Goal: Transaction & Acquisition: Purchase product/service

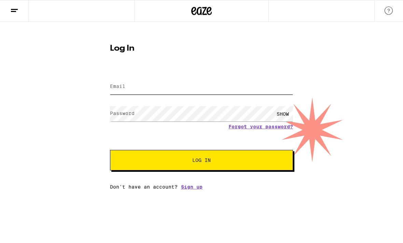
click at [146, 79] on input "Email" at bounding box center [201, 86] width 183 height 15
type input "[EMAIL_ADDRESS][DOMAIN_NAME]"
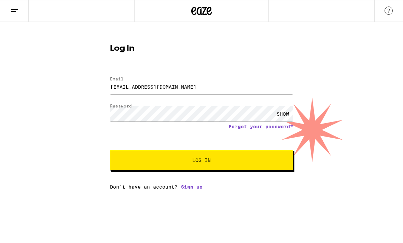
click at [202, 161] on button "Log In" at bounding box center [201, 160] width 183 height 21
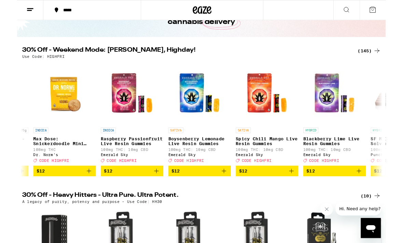
scroll to position [49, 0]
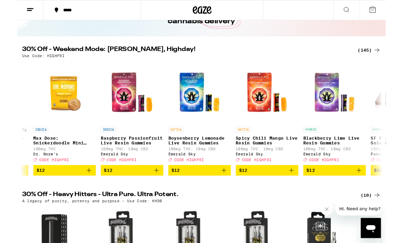
click at [154, 190] on icon "Add to bag" at bounding box center [152, 186] width 8 height 8
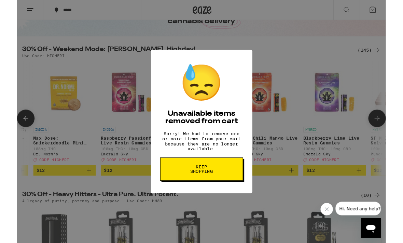
click at [181, 192] on button "Keep Shopping" at bounding box center [202, 184] width 91 height 25
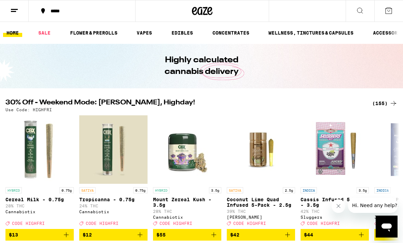
click at [384, 12] on button at bounding box center [389, 10] width 29 height 21
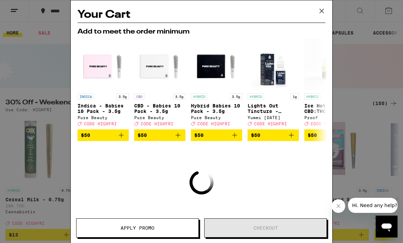
click at [328, 12] on button at bounding box center [321, 11] width 21 height 22
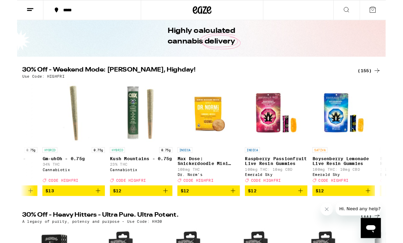
scroll to position [27, 0]
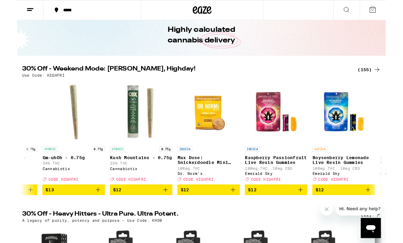
click at [309, 211] on icon "Add to bag" at bounding box center [310, 207] width 8 height 8
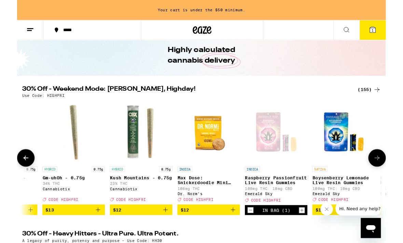
click at [311, 234] on icon "Increment" at bounding box center [311, 229] width 6 height 8
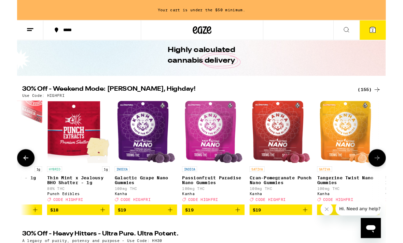
scroll to position [0, 6029]
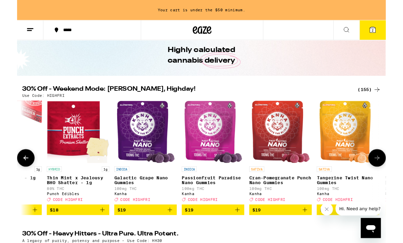
click at [169, 233] on icon "Add to bag" at bounding box center [167, 229] width 8 height 8
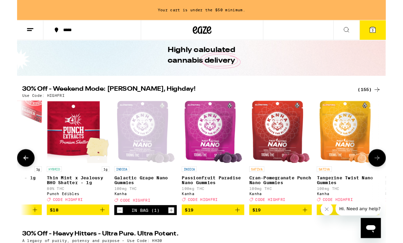
click at [168, 234] on icon "Increment" at bounding box center [168, 229] width 6 height 8
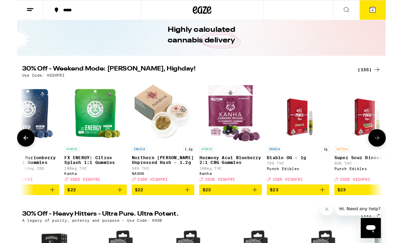
scroll to position [0, 7191]
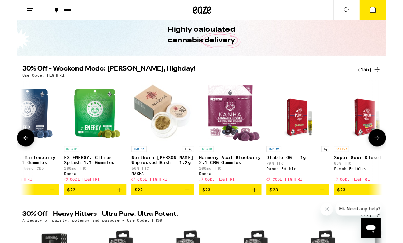
click at [261, 211] on icon "Add to bag" at bounding box center [260, 207] width 8 height 8
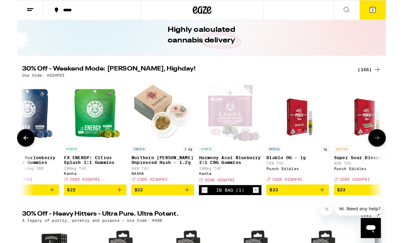
click at [264, 212] on icon "Increment" at bounding box center [261, 207] width 6 height 8
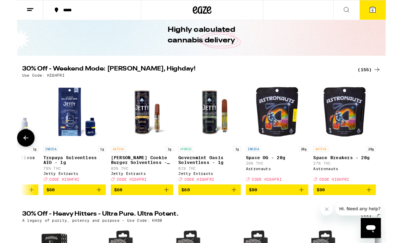
scroll to position [0, 11054]
click at [392, 10] on icon at bounding box center [389, 11] width 6 height 6
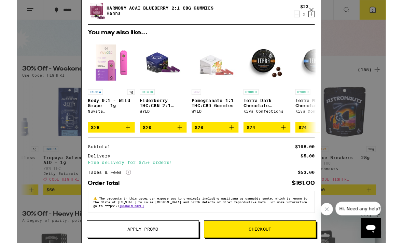
scroll to position [78, 0]
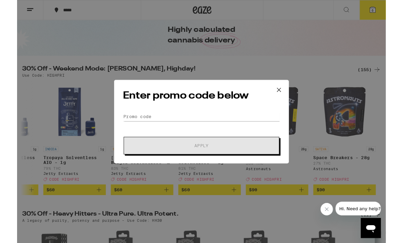
click at [288, 92] on button at bounding box center [286, 99] width 21 height 22
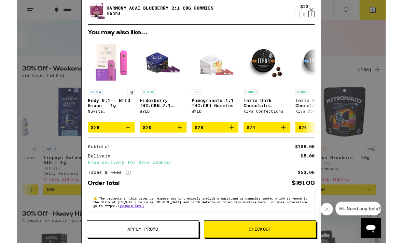
scroll to position [78, 0]
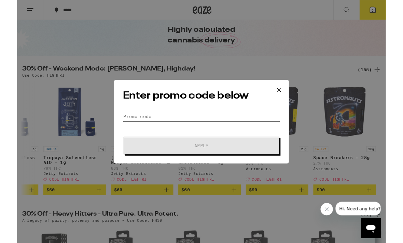
click at [163, 129] on input "Promo Code" at bounding box center [202, 127] width 172 height 10
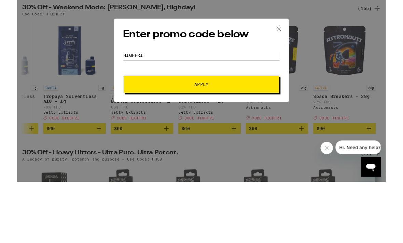
type input "Highfri"
click at [232, 157] on span "Apply" at bounding box center [201, 159] width 123 height 5
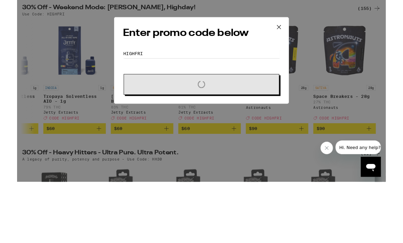
scroll to position [94, 0]
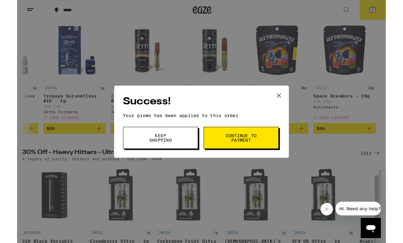
click at [225, 153] on button "Continue to payment" at bounding box center [245, 150] width 82 height 24
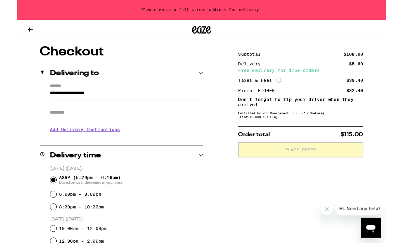
scroll to position [55, 0]
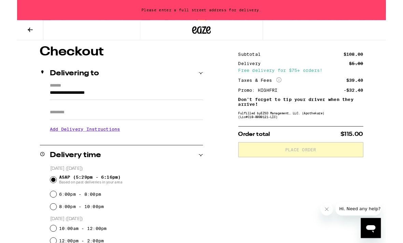
click at [19, 31] on button at bounding box center [14, 33] width 29 height 22
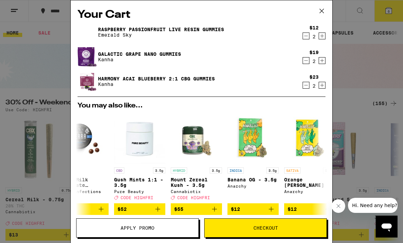
click at [401, 160] on div "Your Cart Raspberry Passionfruit Live Resin Gummies Emerald Sky $12 2 Galactic …" at bounding box center [201, 121] width 403 height 243
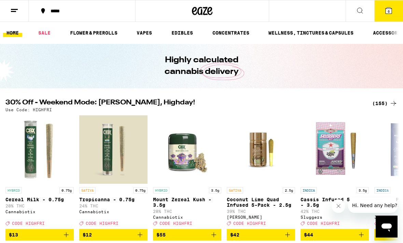
click at [391, 15] on button "6" at bounding box center [389, 10] width 29 height 21
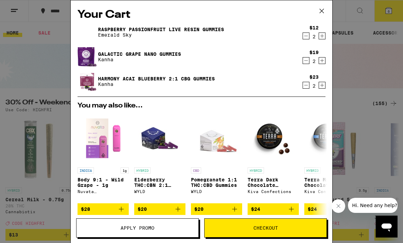
click at [163, 77] on link "Harmony Acai Blueberry 2:1 CBG Gummies" at bounding box center [156, 78] width 117 height 5
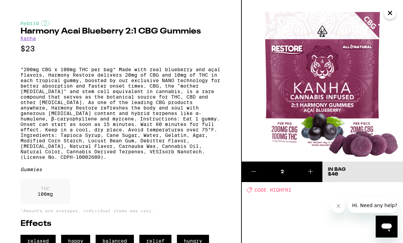
click at [390, 15] on icon "Close" at bounding box center [390, 13] width 8 height 10
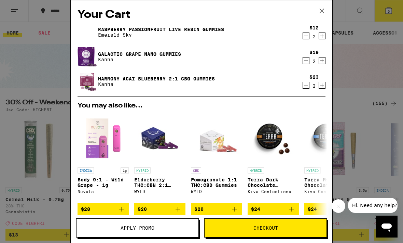
click at [305, 37] on icon "Decrement" at bounding box center [306, 36] width 6 height 8
click at [322, 39] on icon "Increment" at bounding box center [322, 36] width 6 height 8
click at [401, 176] on div "Your Cart Raspberry Passionfruit Live Resin Gummies Emerald Sky $12 2 Galactic …" at bounding box center [201, 121] width 403 height 243
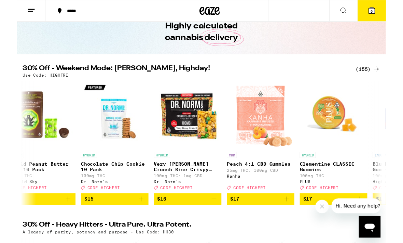
scroll to position [0, 4593]
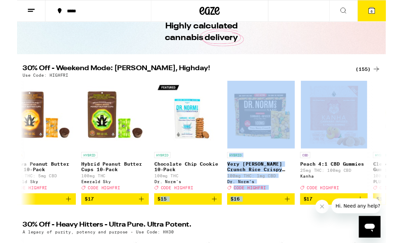
click at [334, 70] on h2 "30% Off - Weekend Mode: [PERSON_NAME], Highday!" at bounding box center [169, 70] width 329 height 8
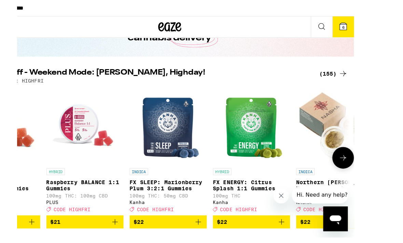
scroll to position [0, 7041]
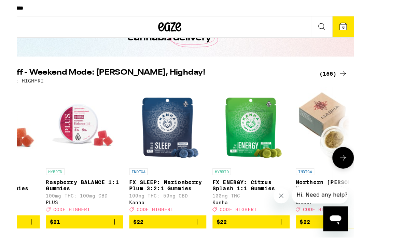
click at [141, 102] on img "Open page for FX SLEEP: Marionberry Plum 3:2:1 Gummies from Kanha" at bounding box center [162, 116] width 57 height 68
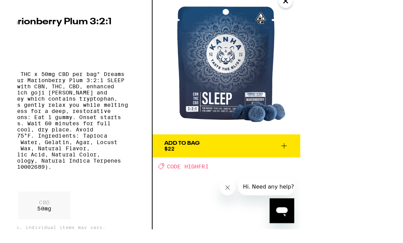
click at [217, 146] on span "Add To Bag $22" at bounding box center [262, 141] width 110 height 10
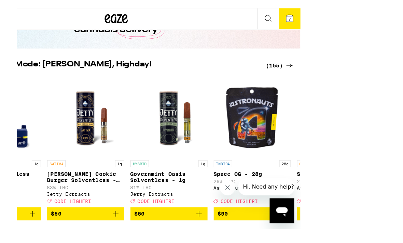
scroll to position [0, 11054]
click at [250, 98] on img "Open page for Space OG - 28g from Astronauts" at bounding box center [284, 116] width 68 height 68
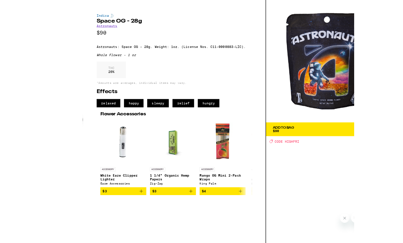
scroll to position [24, 0]
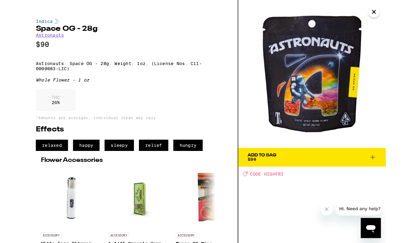
click at [392, 15] on icon "Close" at bounding box center [390, 12] width 3 height 3
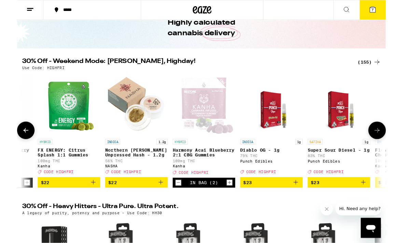
scroll to position [36, 0]
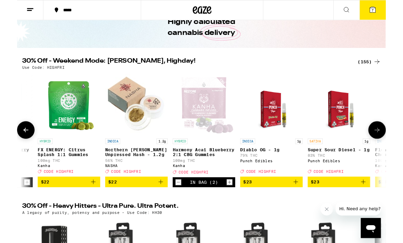
click at [234, 203] on icon "Increment" at bounding box center [232, 199] width 6 height 8
click at [179, 203] on icon "Decrement" at bounding box center [176, 199] width 6 height 8
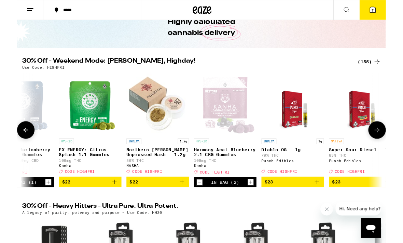
scroll to position [0, 7201]
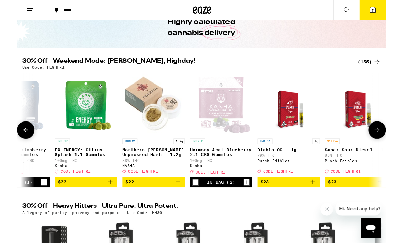
click at [229, 114] on div "Open page for Harmony Acai Blueberry 2:1 CBG Gummies from Kanha" at bounding box center [223, 113] width 67 height 68
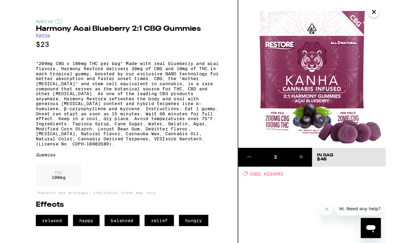
click at [390, 15] on icon "Close" at bounding box center [390, 13] width 8 height 10
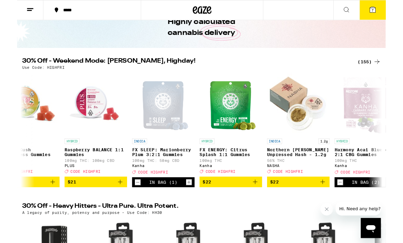
scroll to position [0, 7058]
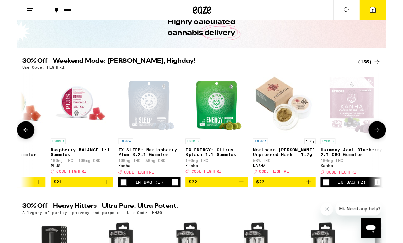
click at [152, 119] on div "Open page for FX SLEEP: Marionberry Plum 3:2:1 Gummies from Kanha" at bounding box center [144, 113] width 57 height 68
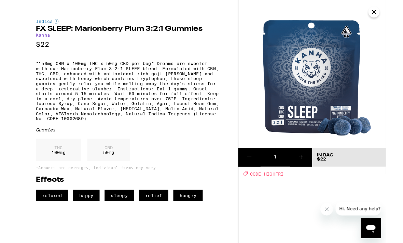
click at [391, 14] on icon "Close" at bounding box center [390, 13] width 8 height 10
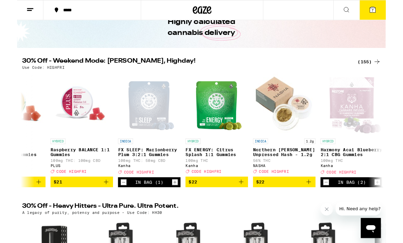
scroll to position [0, 7093]
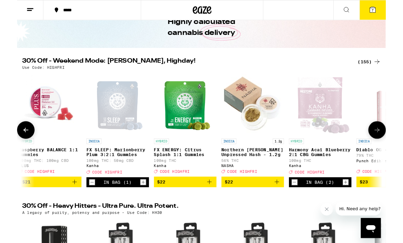
click at [328, 114] on div "Open page for Harmony Acai Blueberry 2:1 CBG Gummies from Kanha" at bounding box center [331, 113] width 67 height 68
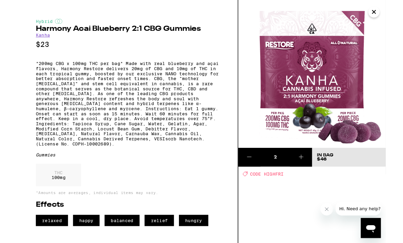
click at [391, 15] on icon "Close" at bounding box center [390, 13] width 8 height 10
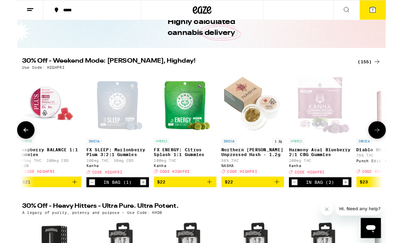
click at [85, 203] on icon "Decrement" at bounding box center [82, 199] width 6 height 8
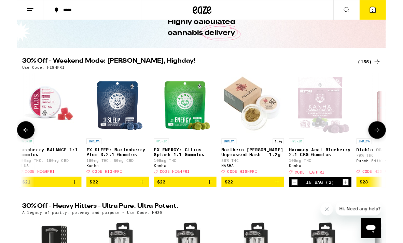
click at [139, 203] on icon "Add to bag" at bounding box center [137, 199] width 8 height 8
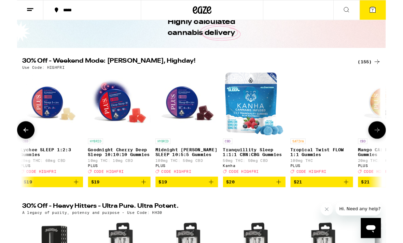
scroll to position [0, 6575]
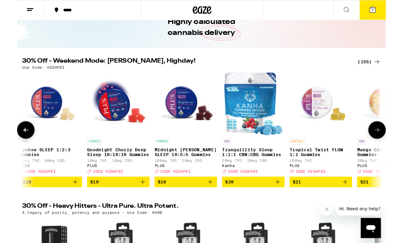
click at [260, 112] on img "Open page for Tranquillity Sleep 1:1:1 CBN:CBG Gummies from Kanha" at bounding box center [259, 113] width 64 height 68
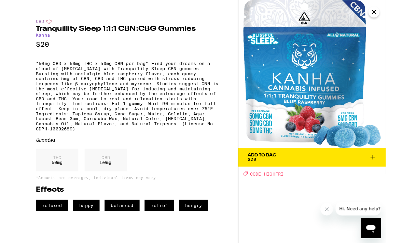
click at [392, 16] on icon "Close" at bounding box center [390, 13] width 8 height 10
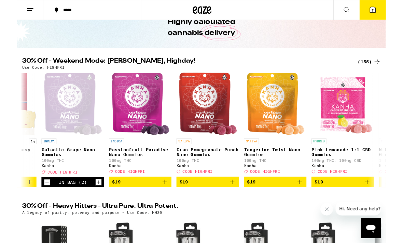
scroll to position [0, 6107]
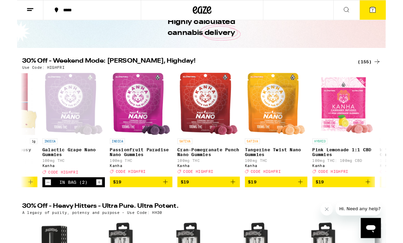
click at [397, 11] on button "7" at bounding box center [389, 10] width 29 height 21
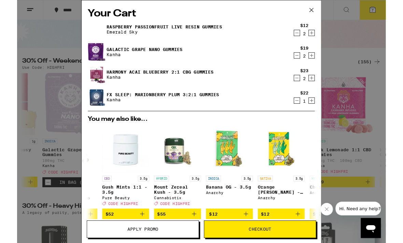
click at [306, 112] on icon "Decrement" at bounding box center [306, 110] width 6 height 8
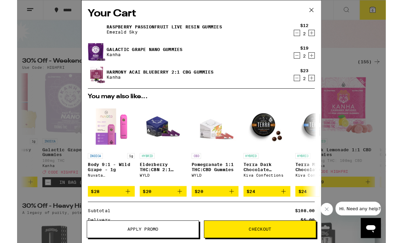
click at [323, 11] on icon at bounding box center [322, 11] width 10 height 10
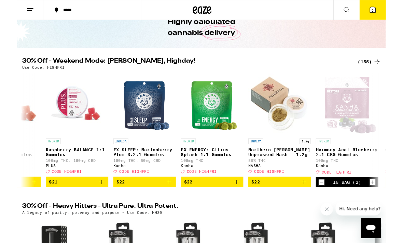
scroll to position [0, 7065]
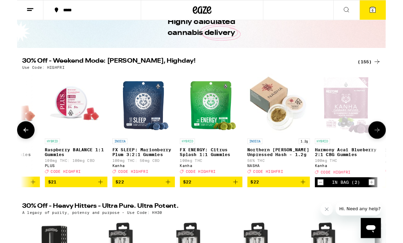
click at [168, 203] on icon "Add to bag" at bounding box center [165, 199] width 8 height 8
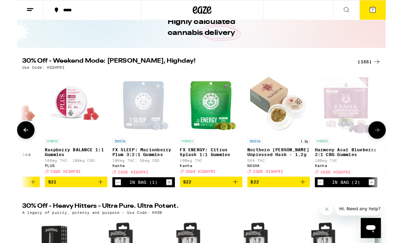
click at [392, 13] on icon at bounding box center [389, 10] width 8 height 8
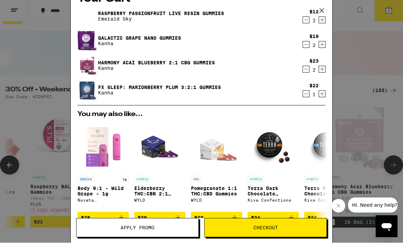
scroll to position [18, 0]
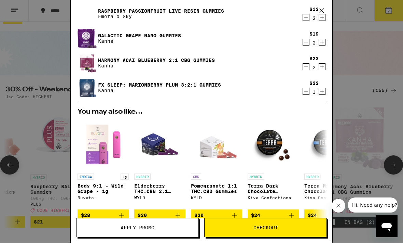
click at [160, 85] on link "FX SLEEP: Marionberry Plum 3:2:1 Gummies" at bounding box center [159, 84] width 123 height 5
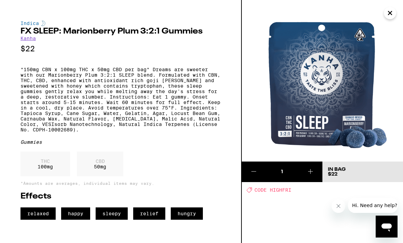
click at [389, 25] on img at bounding box center [322, 80] width 161 height 161
click at [393, 26] on img at bounding box center [322, 80] width 161 height 161
click at [384, 28] on img at bounding box center [322, 80] width 161 height 161
click at [392, 23] on img at bounding box center [322, 80] width 161 height 161
click at [391, 28] on img at bounding box center [322, 80] width 161 height 161
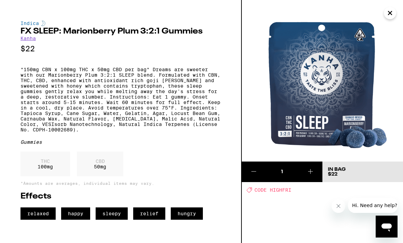
click at [389, 30] on img at bounding box center [322, 80] width 161 height 161
click at [392, 34] on img at bounding box center [322, 80] width 161 height 161
click at [398, 24] on img at bounding box center [322, 80] width 161 height 161
click at [256, 186] on div "1 In Bag $22 Deal Created with Sketch. CODE HIGHFRI" at bounding box center [322, 121] width 161 height 243
click at [389, 26] on img at bounding box center [322, 80] width 161 height 161
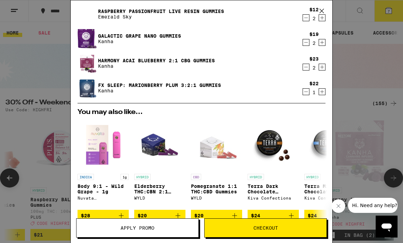
scroll to position [13, 0]
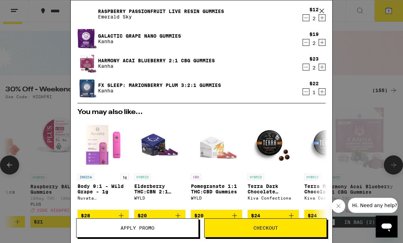
click at [93, 92] on img at bounding box center [87, 87] width 19 height 23
click at [144, 87] on link "FX SLEEP: Marionberry Plum 3:2:1 Gummies" at bounding box center [159, 84] width 123 height 5
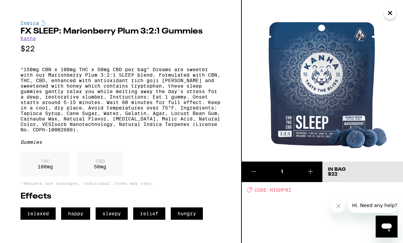
click at [392, 28] on img at bounding box center [322, 80] width 161 height 161
click at [390, 28] on img at bounding box center [322, 80] width 161 height 161
click at [394, 31] on img at bounding box center [322, 80] width 161 height 161
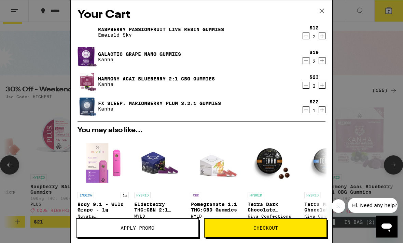
click at [124, 51] on link "Galactic Grape Nano Gummies" at bounding box center [139, 53] width 83 height 5
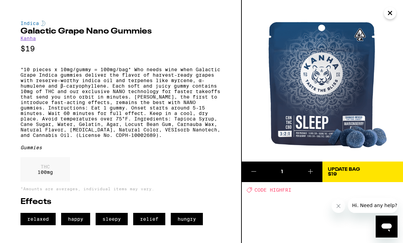
click at [391, 23] on img at bounding box center [322, 80] width 161 height 161
click at [390, 27] on img at bounding box center [322, 80] width 161 height 161
click at [393, 27] on img at bounding box center [322, 80] width 161 height 161
click at [399, 30] on img at bounding box center [322, 80] width 161 height 161
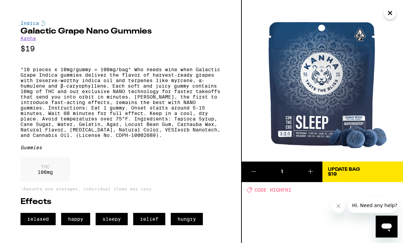
click at [393, 24] on img at bounding box center [322, 80] width 161 height 161
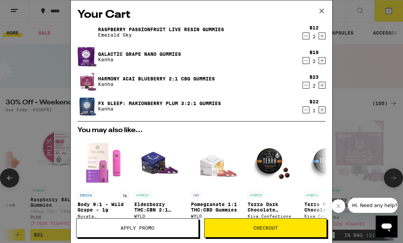
scroll to position [13, 0]
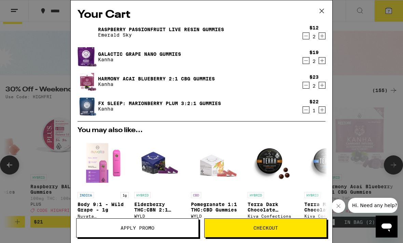
click at [250, 226] on span "Checkout" at bounding box center [266, 227] width 122 height 5
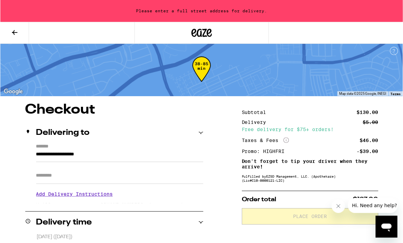
scroll to position [2, 0]
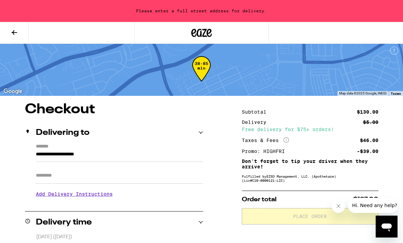
click at [203, 135] on div "Delivering to" at bounding box center [114, 133] width 178 height 8
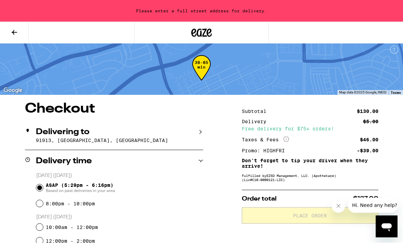
scroll to position [0, 0]
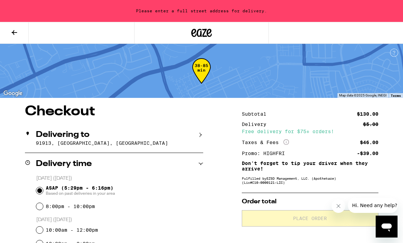
click at [198, 138] on div "Delivering to" at bounding box center [114, 135] width 178 height 8
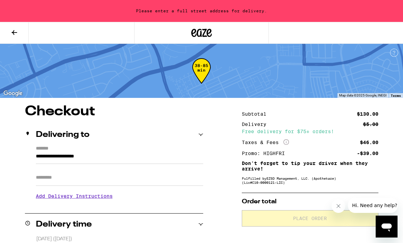
click at [53, 158] on input "**********" at bounding box center [120, 158] width 168 height 12
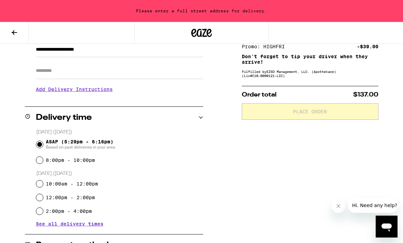
scroll to position [106, 0]
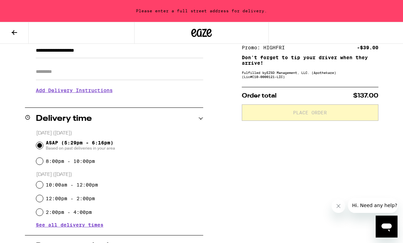
click at [52, 53] on input "**********" at bounding box center [120, 52] width 168 height 12
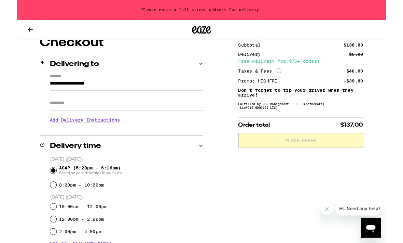
scroll to position [66, 0]
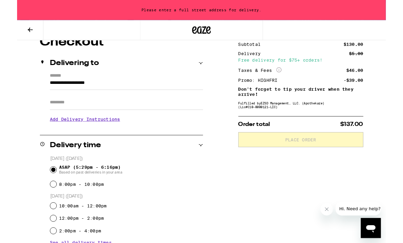
click at [56, 90] on input "**********" at bounding box center [120, 92] width 168 height 12
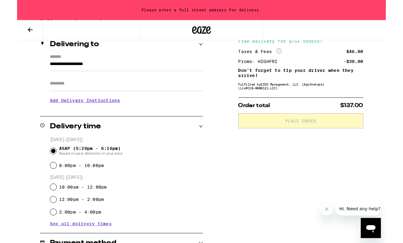
scroll to position [86, 0]
click at [141, 68] on input "**********" at bounding box center [120, 72] width 168 height 12
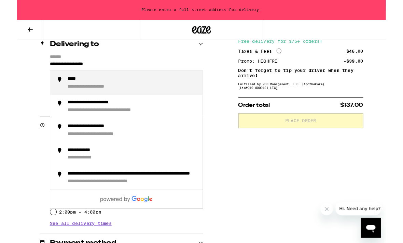
scroll to position [86, 0]
click at [79, 88] on div "**********" at bounding box center [126, 90] width 142 height 15
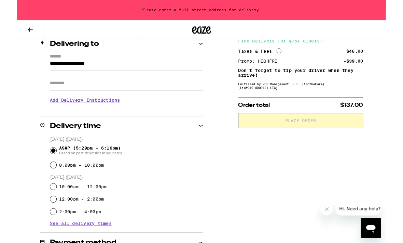
click at [119, 58] on div "Delivering to" at bounding box center [114, 48] width 178 height 22
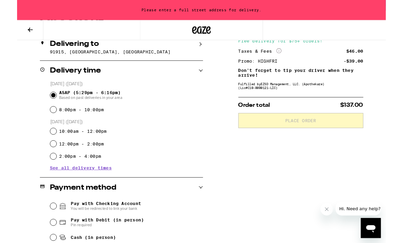
click at [84, 30] on div at bounding box center [67, 33] width 134 height 22
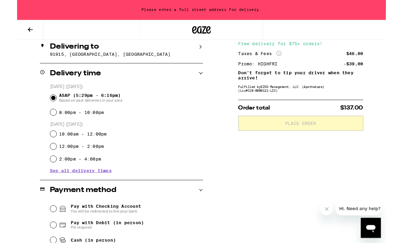
scroll to position [82, 0]
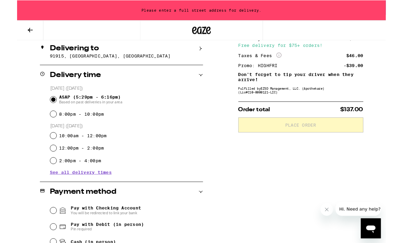
click at [110, 62] on p "91915, [GEOGRAPHIC_DATA], [GEOGRAPHIC_DATA]" at bounding box center [120, 60] width 168 height 5
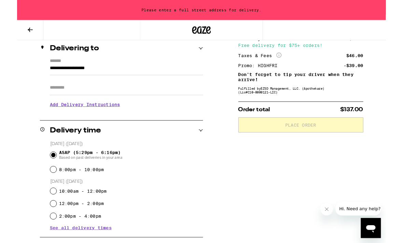
click at [50, 62] on div "Delivering to" at bounding box center [114, 53] width 178 height 22
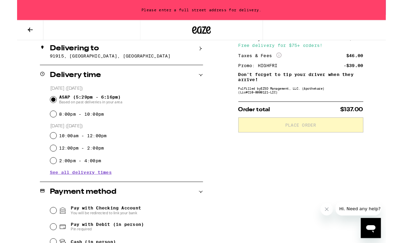
click at [79, 61] on p "91915, [GEOGRAPHIC_DATA], [GEOGRAPHIC_DATA]" at bounding box center [120, 60] width 168 height 5
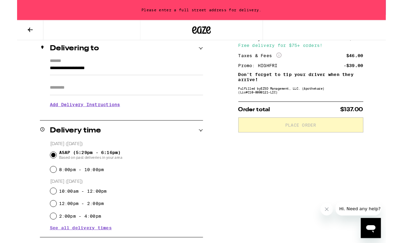
click at [38, 78] on input "**********" at bounding box center [120, 76] width 168 height 12
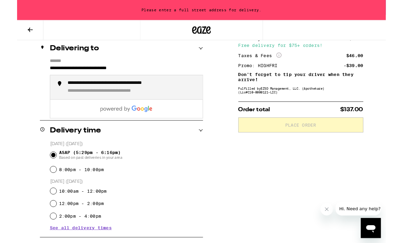
click at [177, 97] on div "**********" at bounding box center [126, 95] width 142 height 15
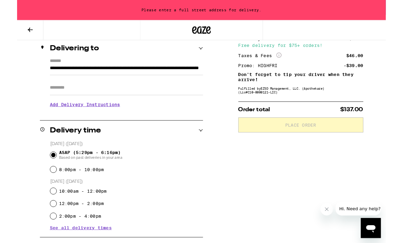
type input "**********"
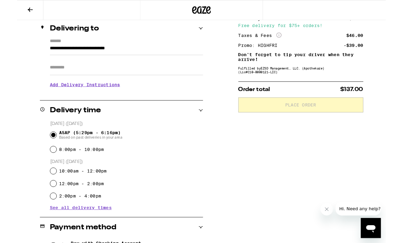
click at [60, 92] on h3 "Add Delivery Instructions" at bounding box center [120, 92] width 168 height 16
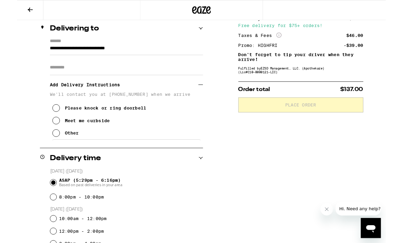
click at [44, 149] on icon at bounding box center [43, 145] width 8 height 8
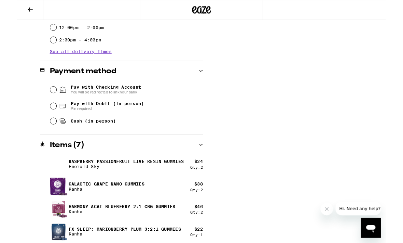
scroll to position [348, 0]
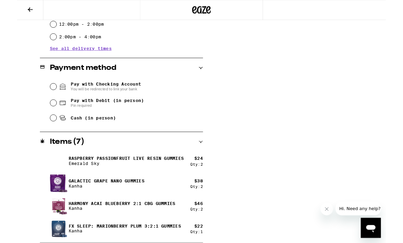
click at [38, 113] on input "Pay with Debit (in person) Pin required" at bounding box center [39, 112] width 7 height 7
radio input "true"
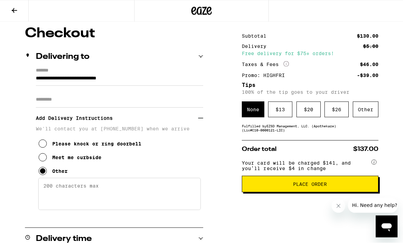
scroll to position [55, 0]
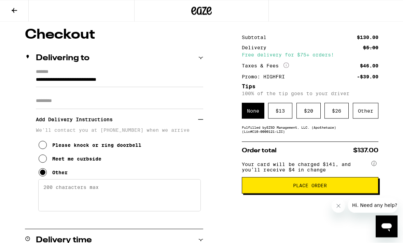
click at [155, 80] on input "**********" at bounding box center [120, 82] width 168 height 12
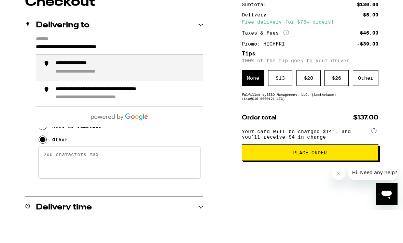
scroll to position [88, 0]
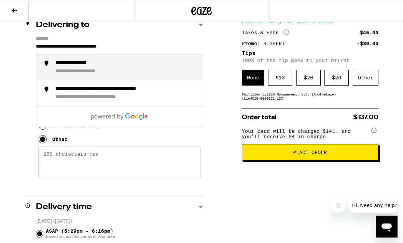
click at [158, 46] on input "**********" at bounding box center [120, 48] width 168 height 12
type input "**********"
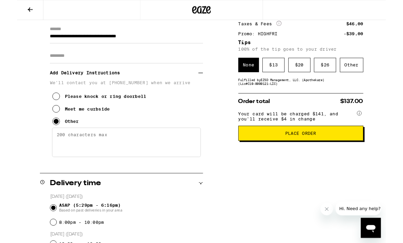
scroll to position [95, 0]
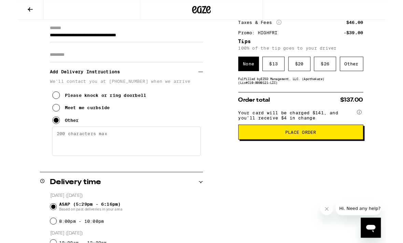
click at [40, 122] on icon at bounding box center [43, 118] width 8 height 8
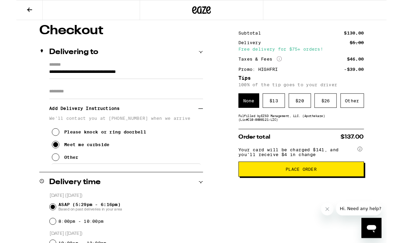
scroll to position [55, 0]
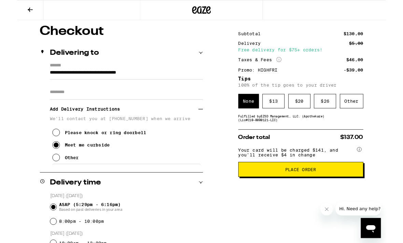
click at [376, 165] on icon at bounding box center [374, 162] width 5 height 5
click at [376, 165] on circle at bounding box center [374, 163] width 5 height 5
click at [373, 165] on circle at bounding box center [374, 163] width 5 height 5
click at [374, 165] on circle at bounding box center [374, 163] width 5 height 5
click at [377, 166] on icon at bounding box center [374, 162] width 5 height 5
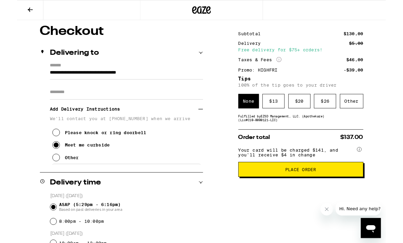
click at [41, 176] on icon at bounding box center [43, 172] width 8 height 8
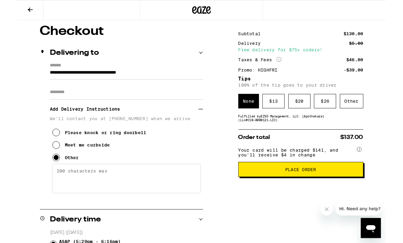
click at [55, 198] on textarea "Enter any other delivery instructions you want driver to know" at bounding box center [119, 195] width 163 height 32
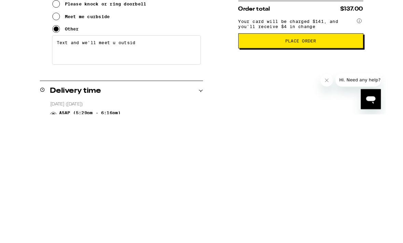
type textarea "Text and we’ll meet u outside"
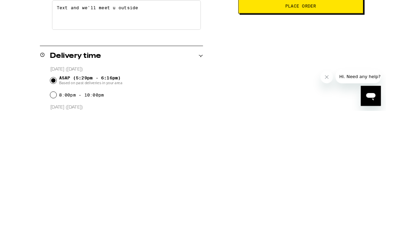
scroll to position [90, 0]
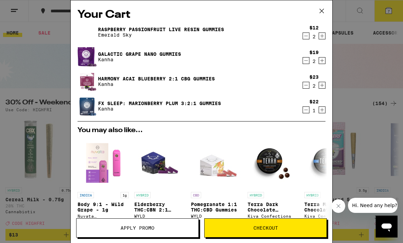
click at [307, 109] on icon "Decrement" at bounding box center [306, 110] width 6 height 8
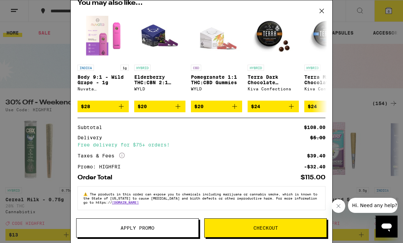
scroll to position [111, 0]
click at [243, 224] on button "Checkout" at bounding box center [265, 227] width 123 height 19
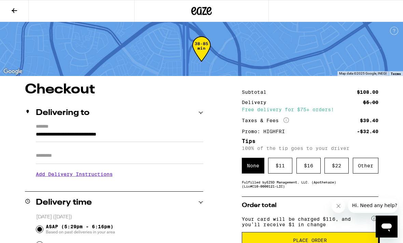
click at [280, 168] on div "$ 11" at bounding box center [280, 166] width 24 height 16
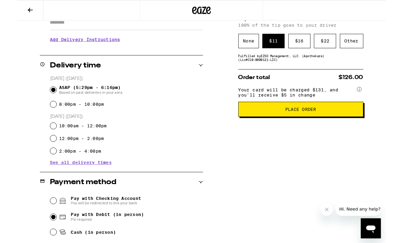
scroll to position [131, 0]
click at [340, 128] on button "Place Order" at bounding box center [310, 119] width 137 height 16
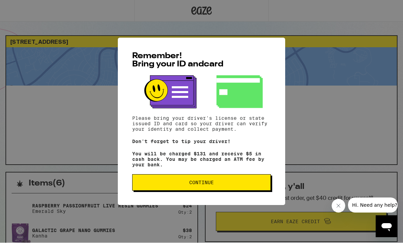
scroll to position [0, 0]
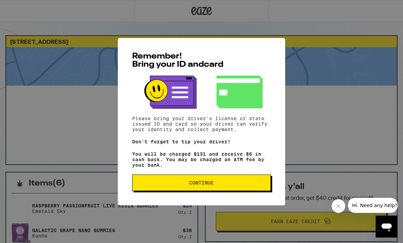
click at [224, 183] on button "Continue" at bounding box center [201, 182] width 139 height 16
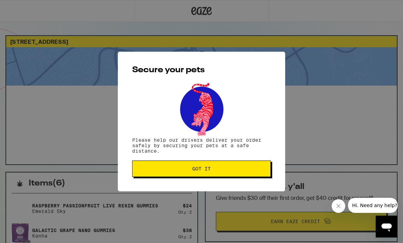
click at [235, 169] on span "Got it" at bounding box center [201, 168] width 127 height 5
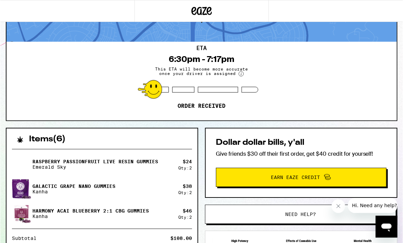
scroll to position [0, 0]
